Goal: Find specific page/section: Find specific page/section

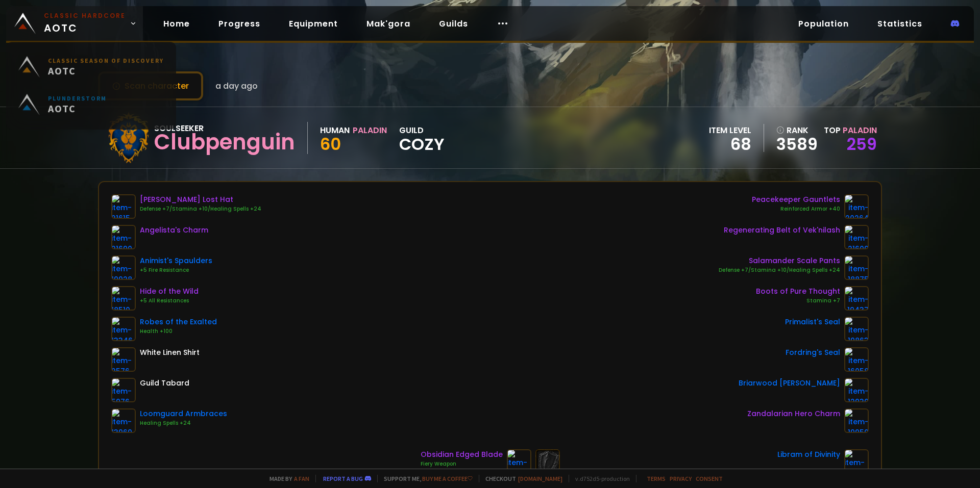
click at [115, 11] on link "Classic Hardcore AOTC" at bounding box center [74, 23] width 137 height 35
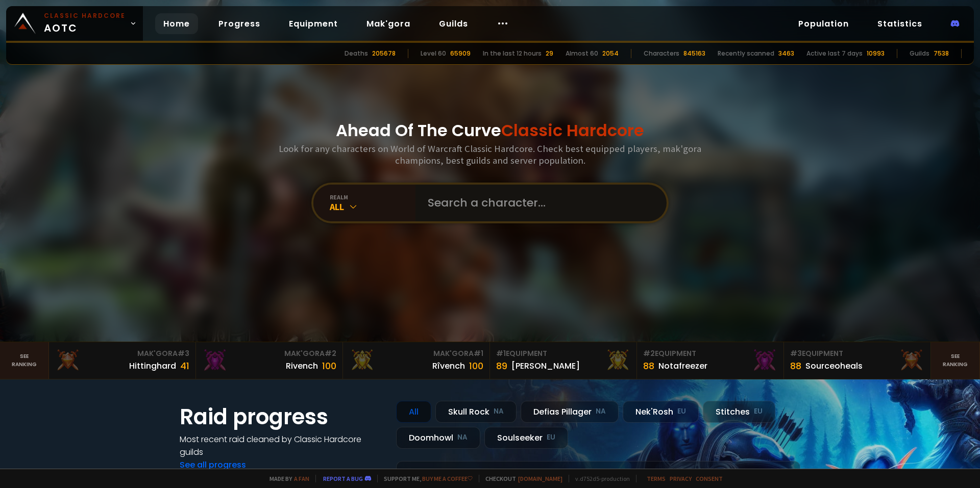
click at [482, 214] on input "text" at bounding box center [538, 203] width 233 height 37
click at [453, 199] on input "text" at bounding box center [538, 203] width 233 height 37
type input "kolossos"
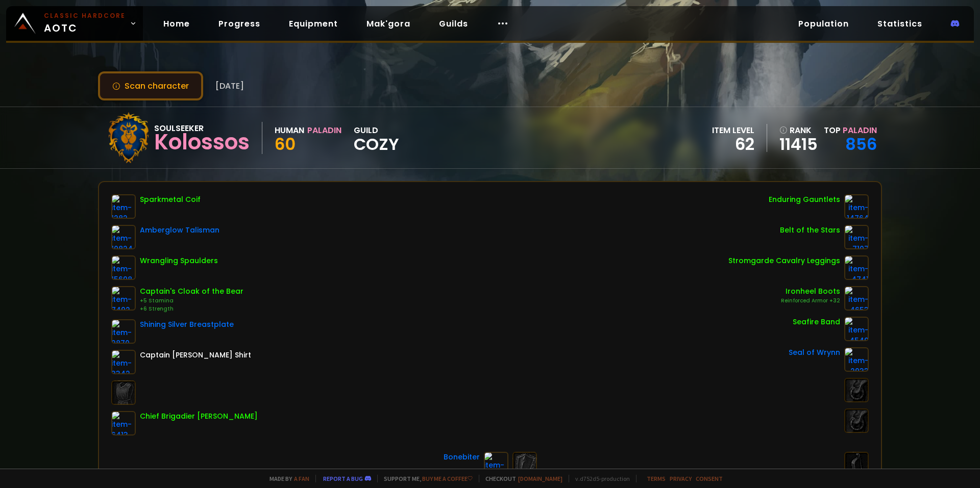
click at [152, 82] on button "Scan character" at bounding box center [150, 85] width 105 height 29
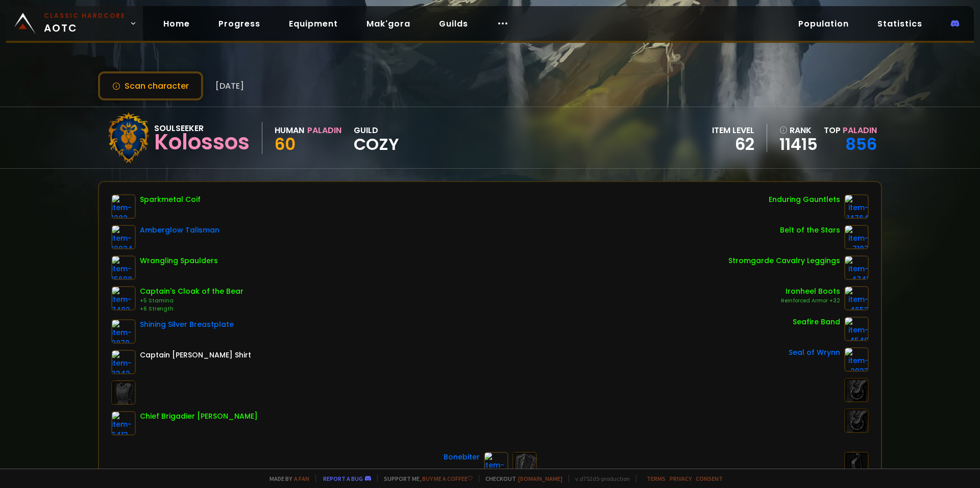
click at [83, 30] on span "Classic Hardcore AOTC" at bounding box center [85, 23] width 82 height 24
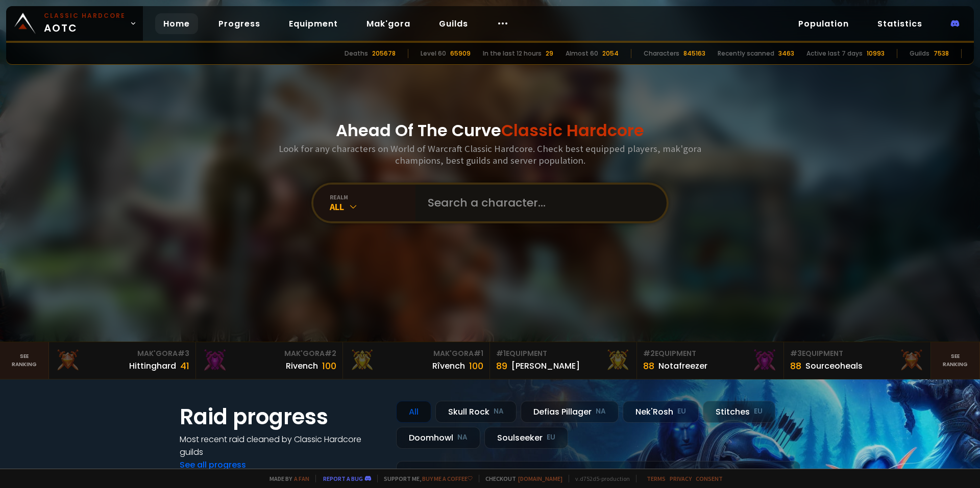
click at [555, 216] on input "text" at bounding box center [538, 203] width 233 height 37
type input "ragepyre"
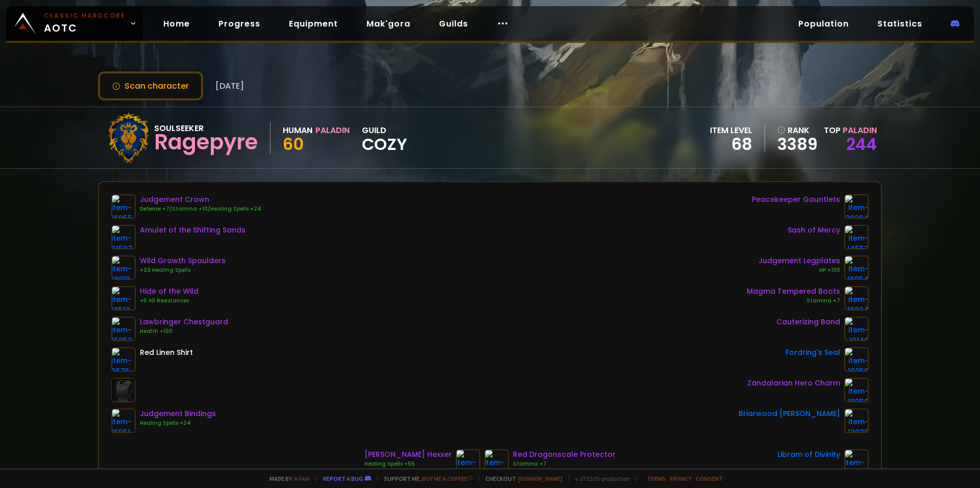
click at [944, 316] on div "Scan character [DATE] Soulseeker Ragepyre Human Paladin 60 guild Cozy item leve…" at bounding box center [490, 234] width 980 height 469
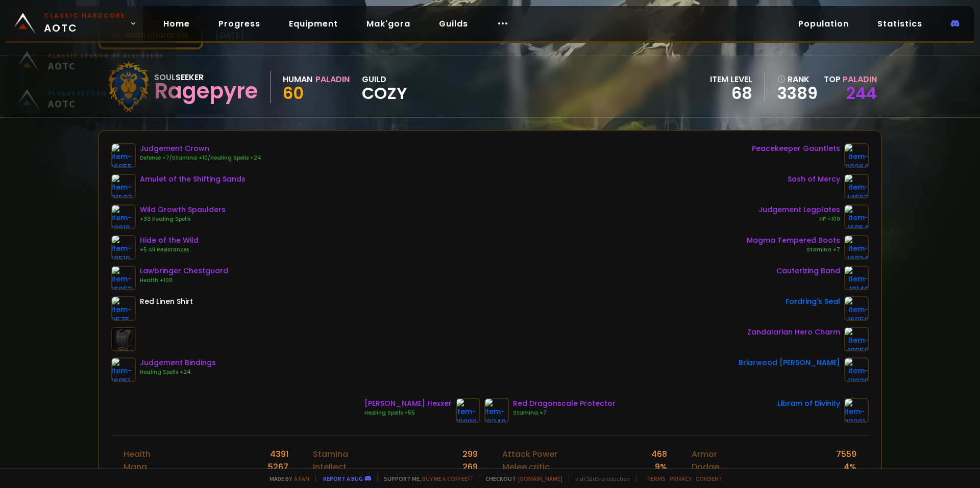
click at [96, 39] on body "Classic Hardcore AOTC Home Progress Equipment Mak'gora Guilds Population Statis…" at bounding box center [490, 244] width 980 height 488
click at [90, 24] on span "Classic Hardcore AOTC" at bounding box center [85, 23] width 82 height 24
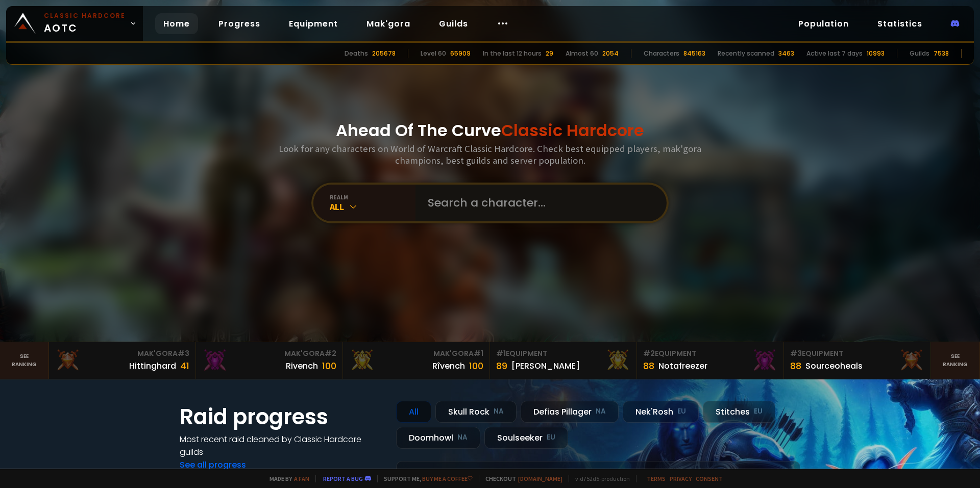
click at [553, 215] on input "text" at bounding box center [538, 203] width 233 height 37
type input "keltus"
